Goal: Book appointment/travel/reservation

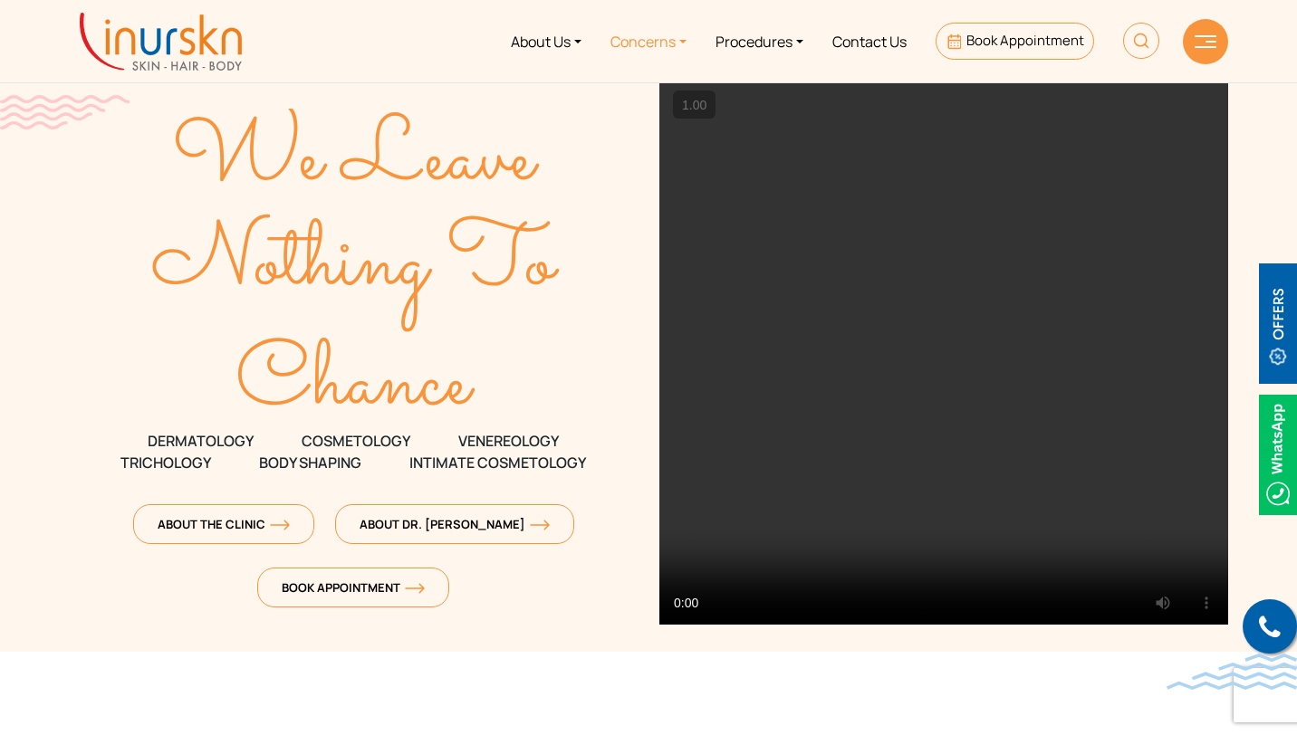
click at [657, 44] on link "Concerns" at bounding box center [648, 41] width 105 height 68
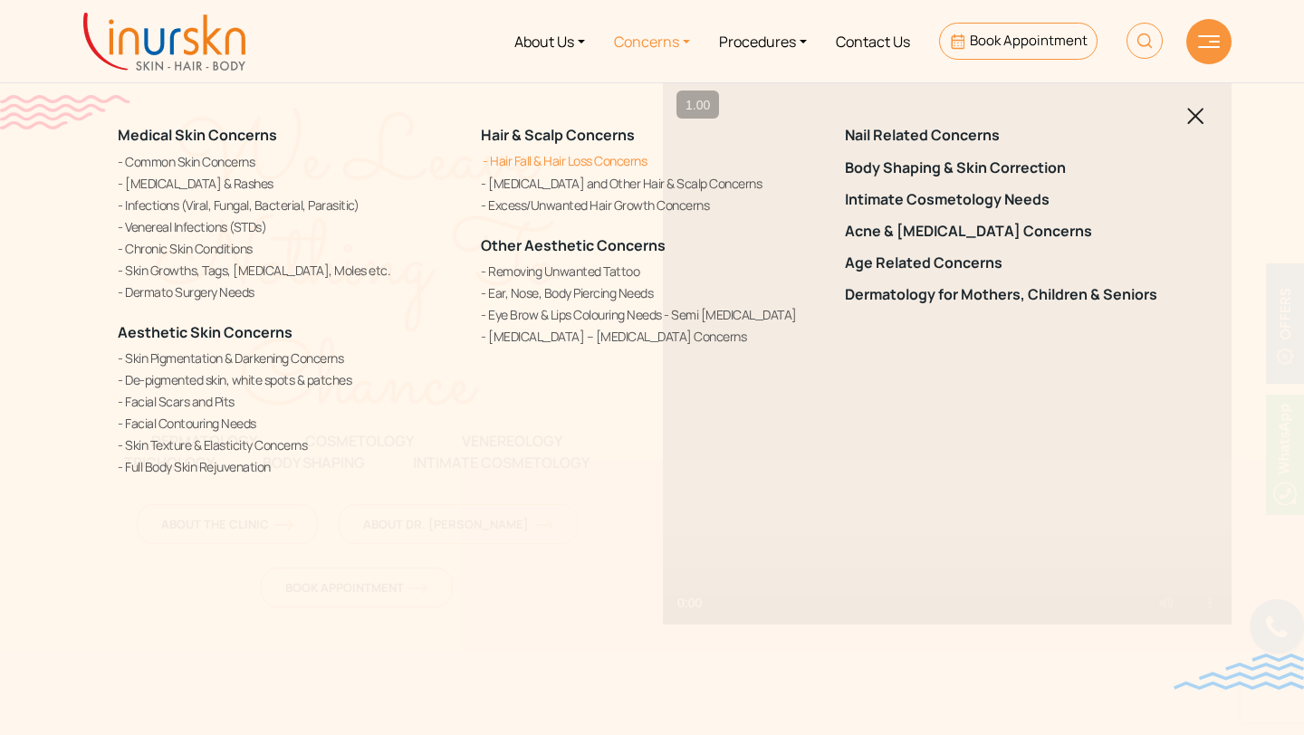
click at [599, 157] on link "Hair Fall & Hair Loss Concerns" at bounding box center [651, 160] width 341 height 19
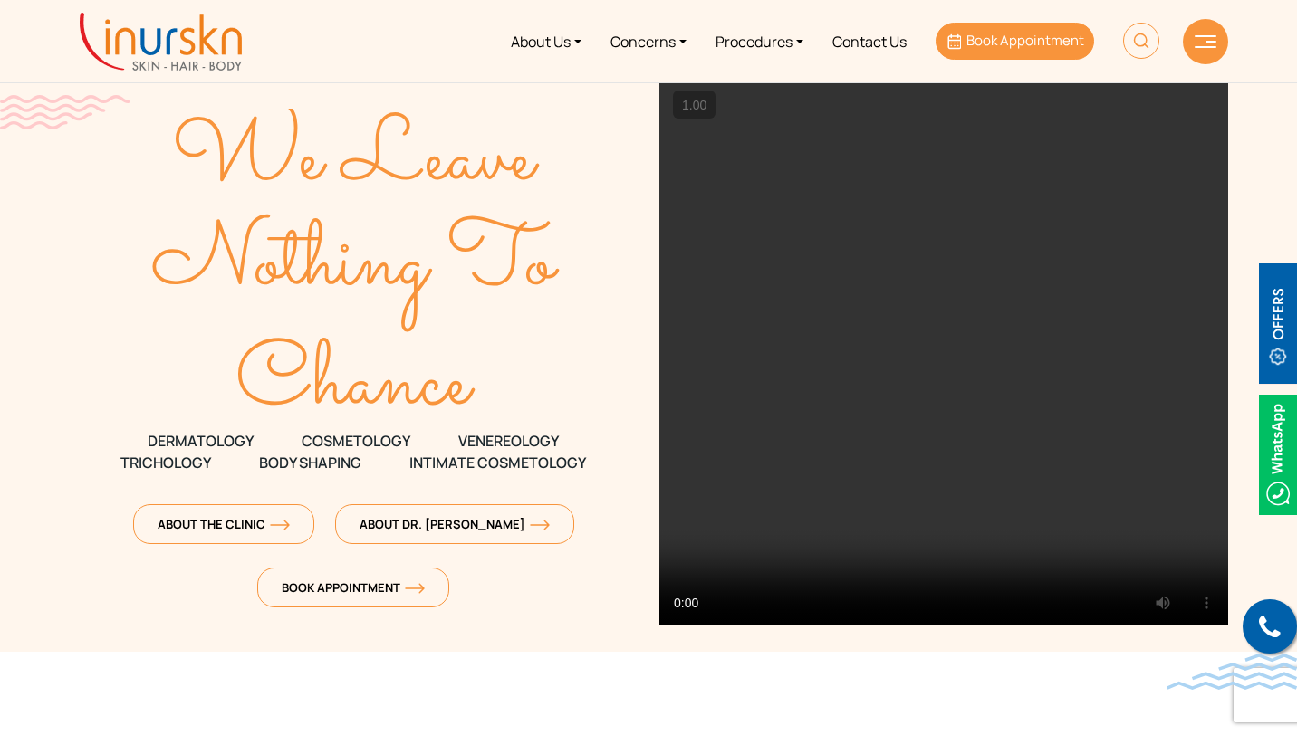
click at [1031, 36] on span "Book Appointment" at bounding box center [1025, 40] width 118 height 19
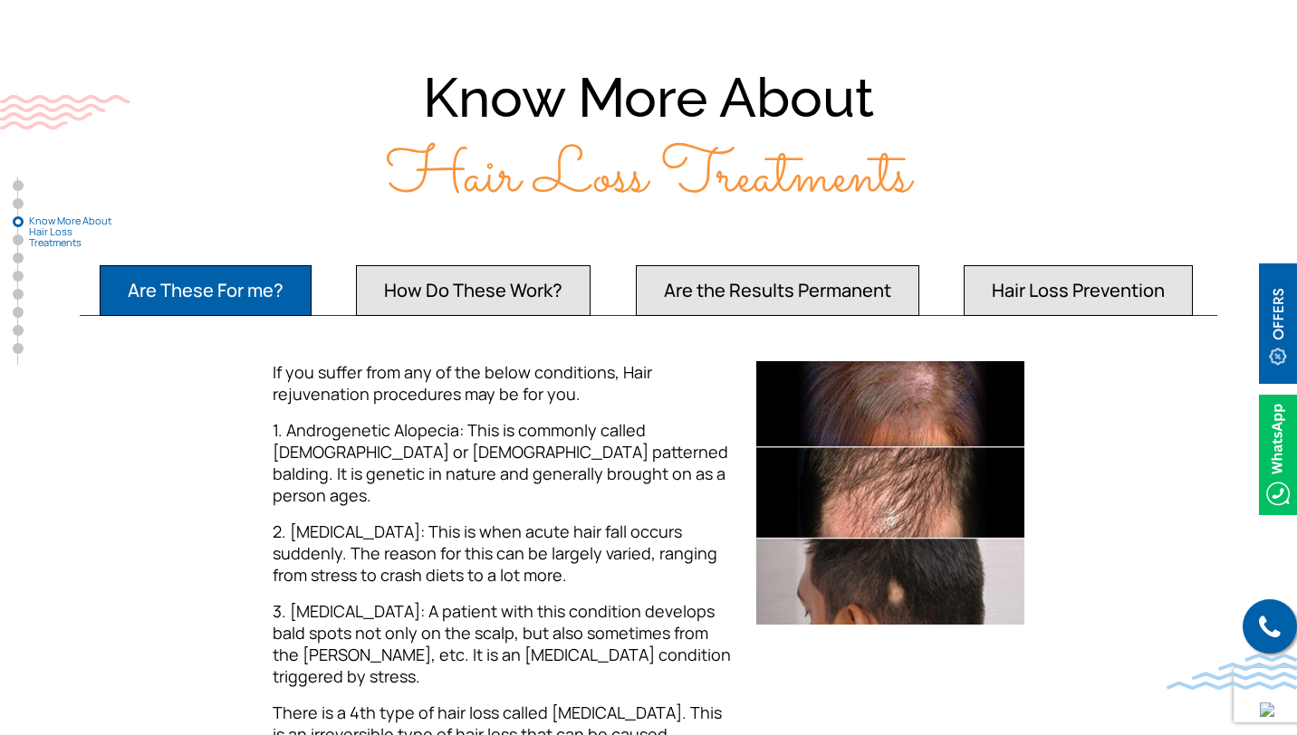
scroll to position [1670, 0]
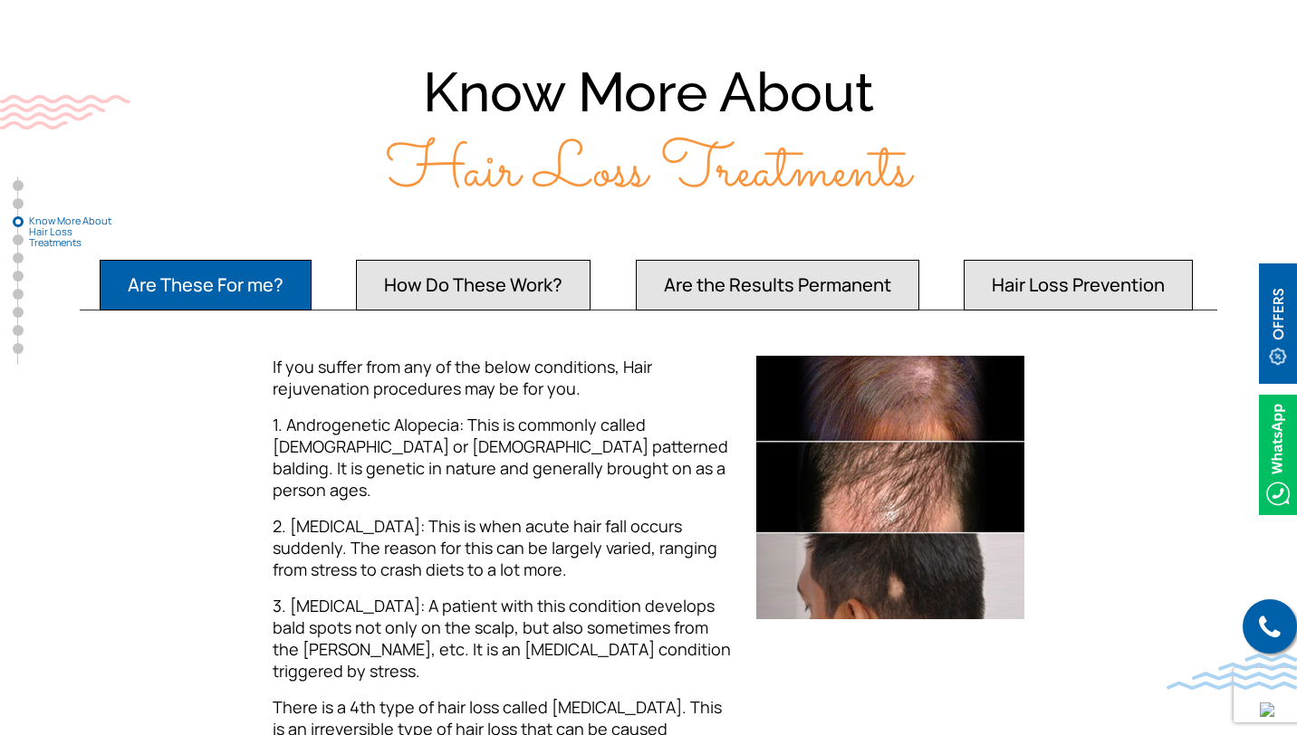
click at [811, 260] on button "Are the Results Permanent" at bounding box center [777, 285] width 283 height 51
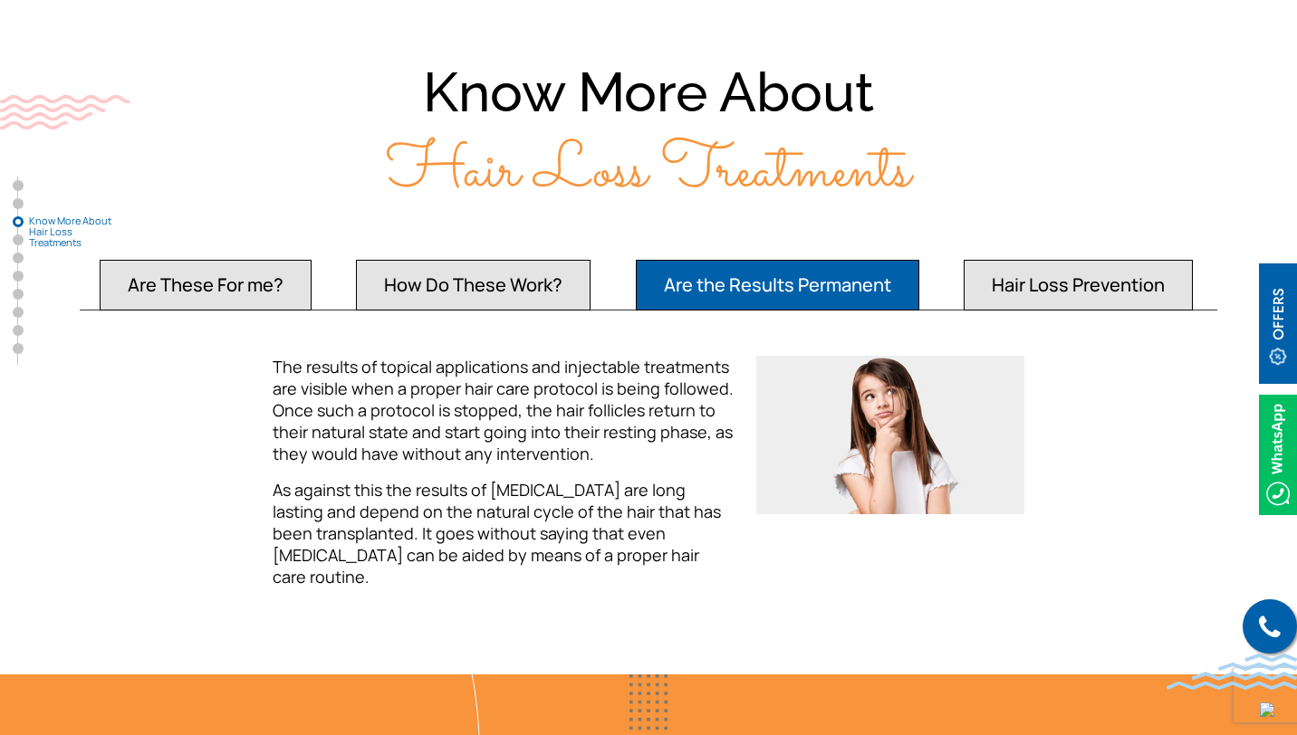
click at [1009, 267] on button "Hair Loss Prevention" at bounding box center [1078, 285] width 229 height 51
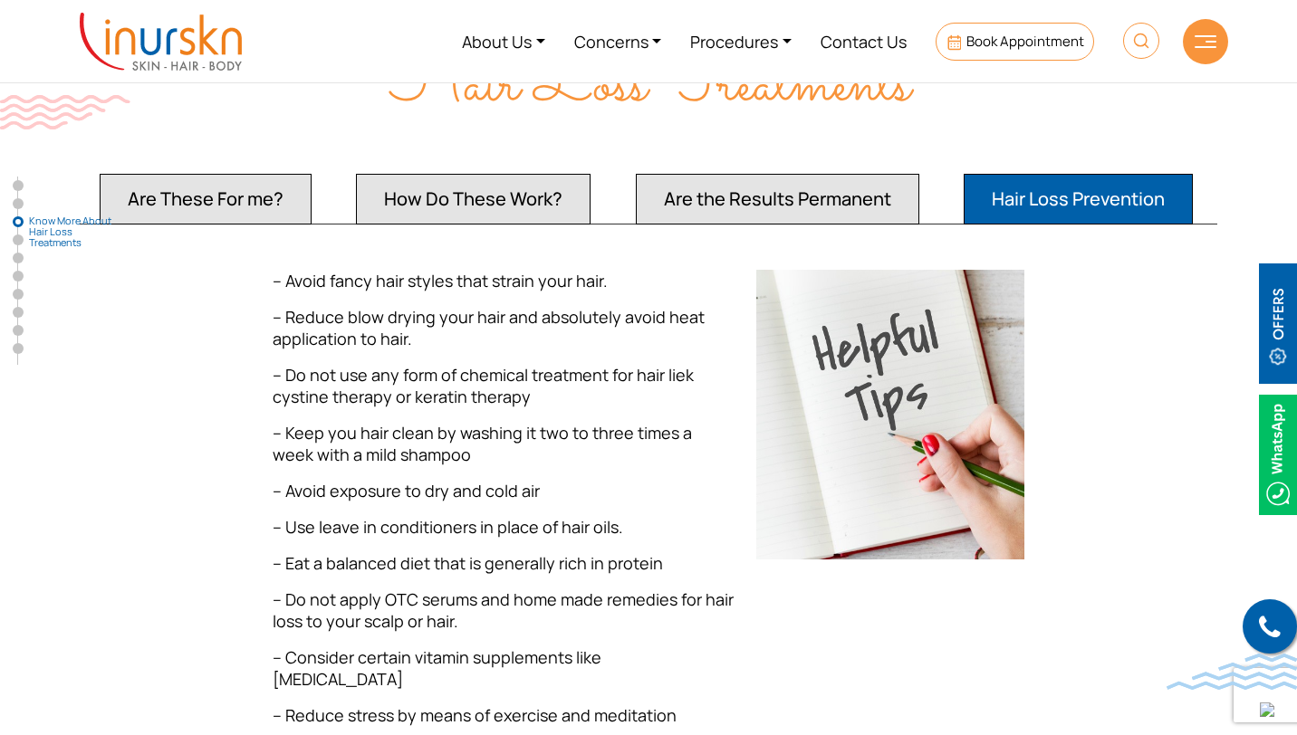
scroll to position [1758, 0]
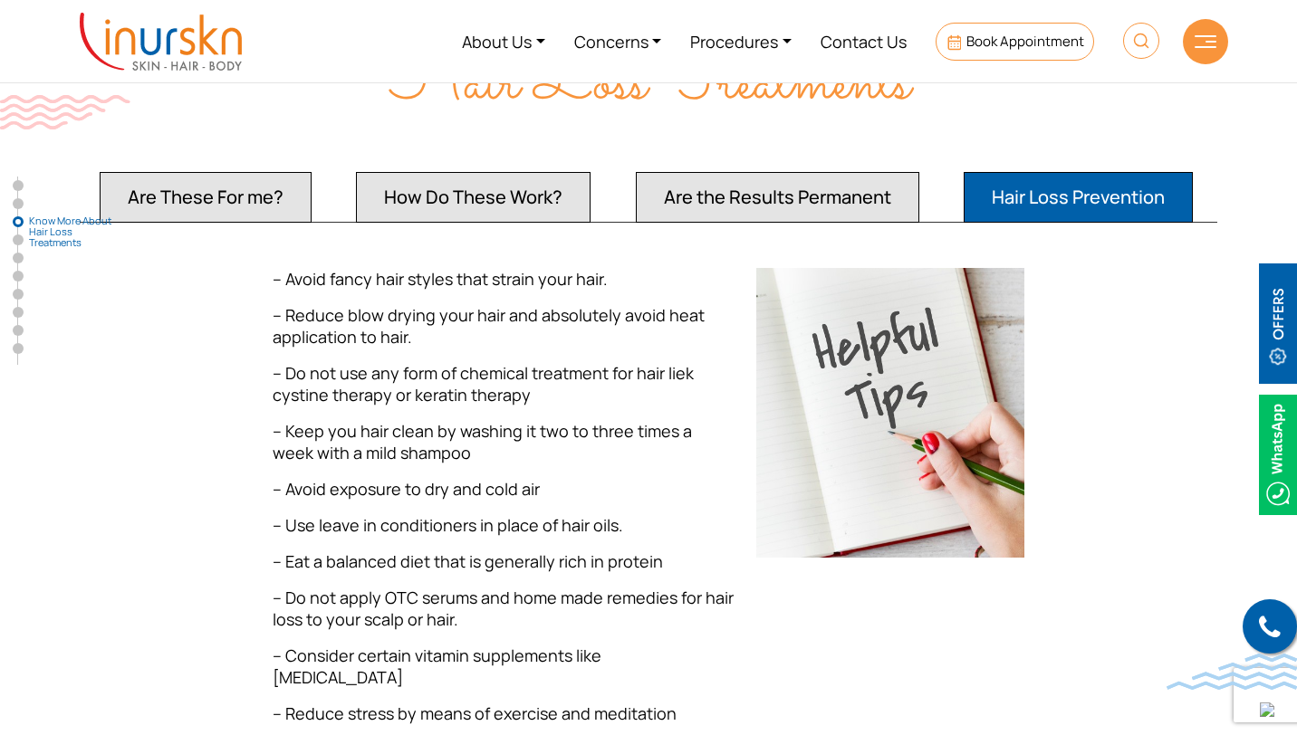
click at [558, 192] on button "How Do These Work?" at bounding box center [473, 197] width 235 height 51
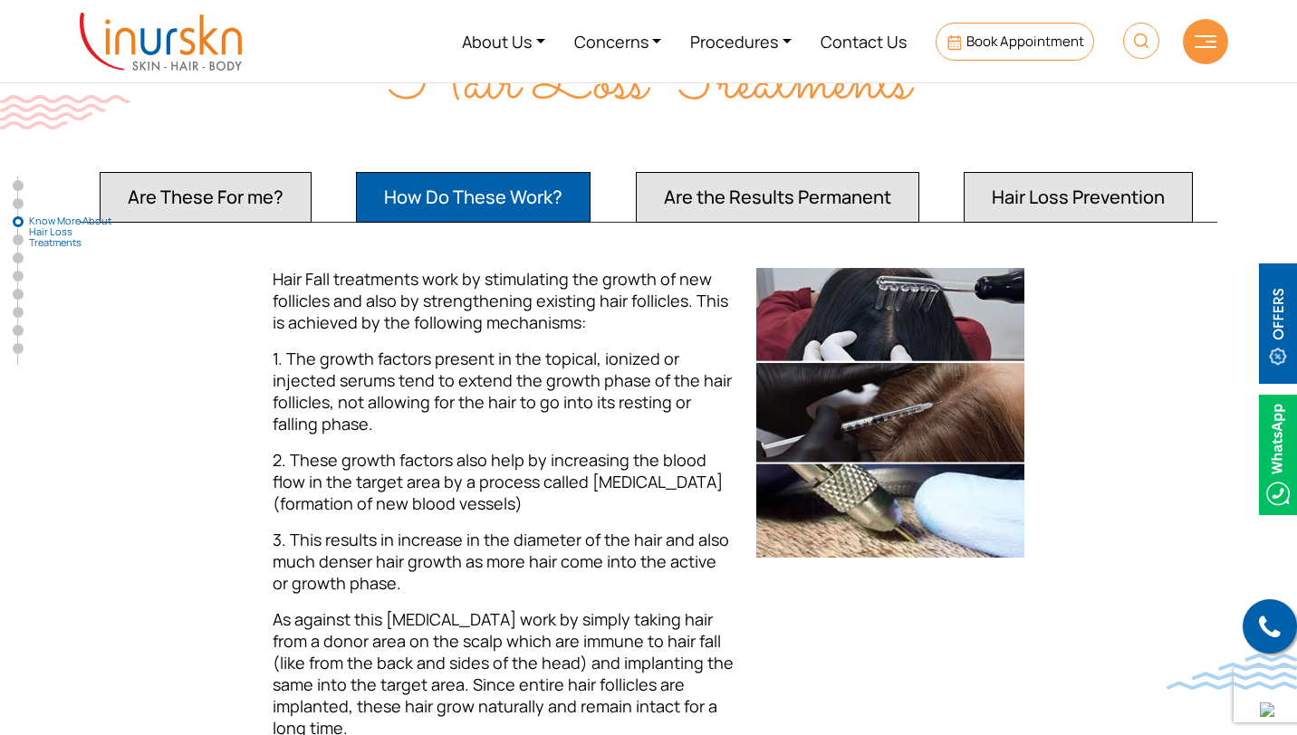
click at [236, 172] on button "Are These For me?" at bounding box center [206, 197] width 212 height 51
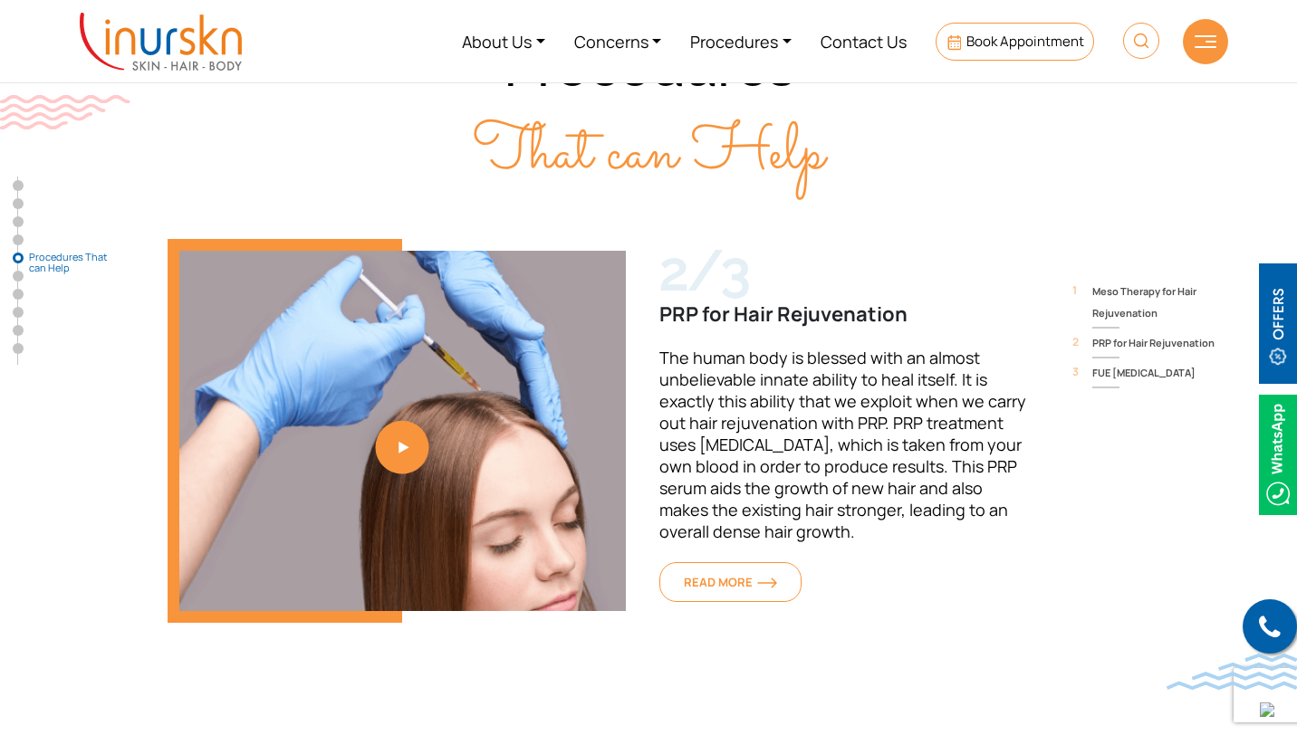
scroll to position [3773, 0]
